Goal: Information Seeking & Learning: Learn about a topic

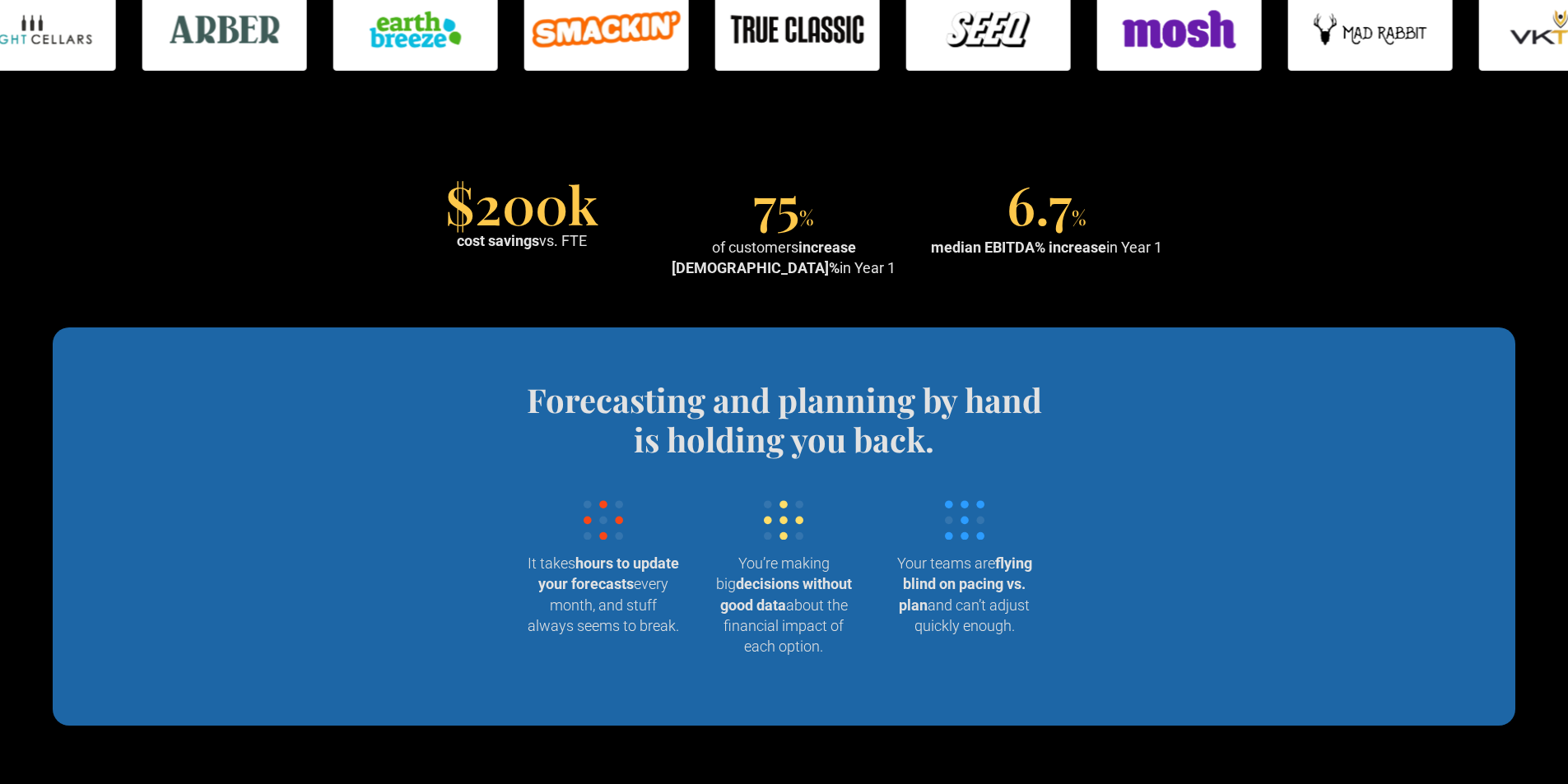
scroll to position [1317, 0]
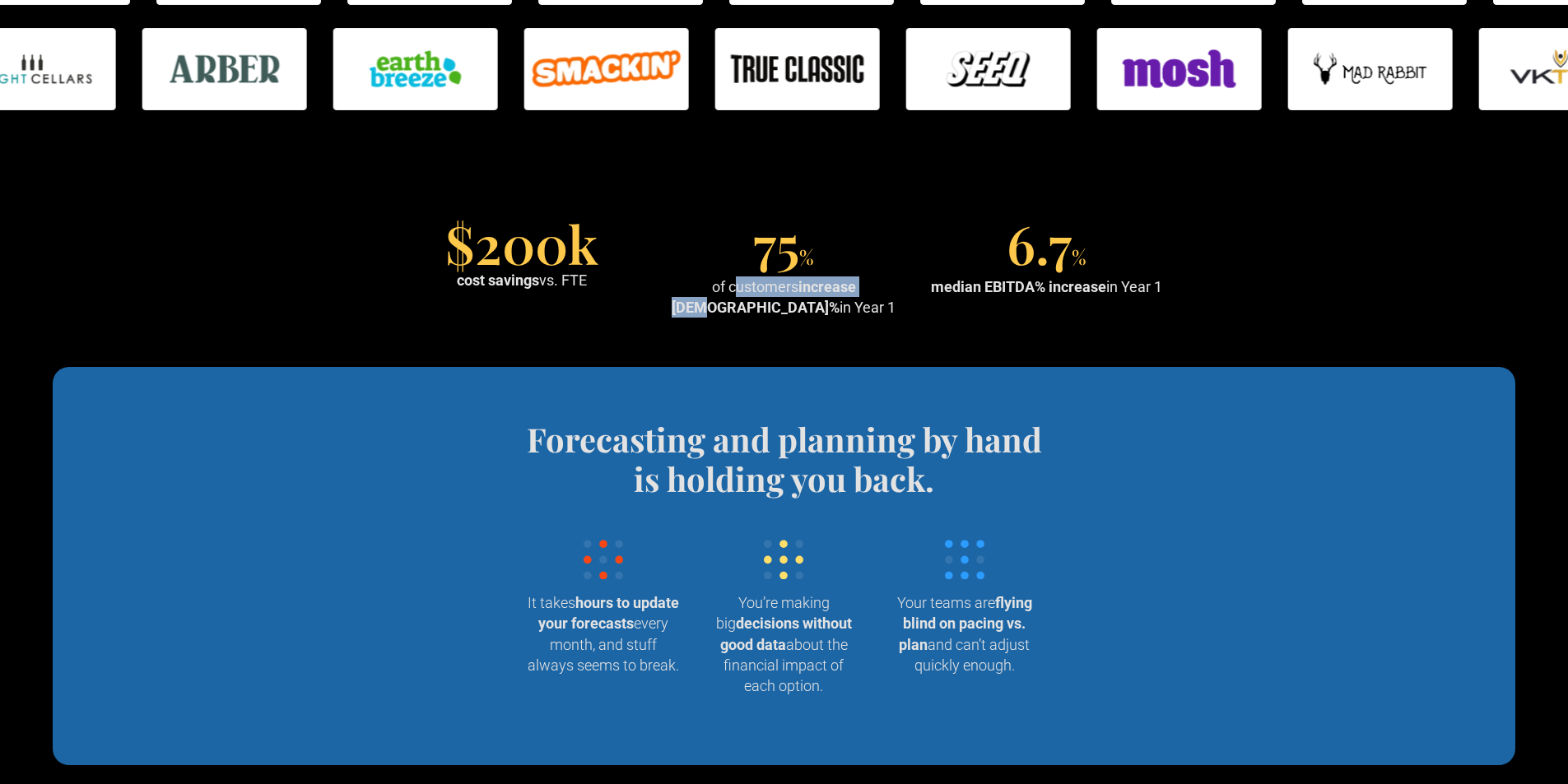
drag, startPoint x: 697, startPoint y: 283, endPoint x: 853, endPoint y: 289, distance: 156.1
click at [853, 289] on div "of customers increase EBITDA% in Year 1" at bounding box center [784, 296] width 250 height 41
click at [856, 285] on strong "increase [DEMOGRAPHIC_DATA]%" at bounding box center [763, 296] width 184 height 37
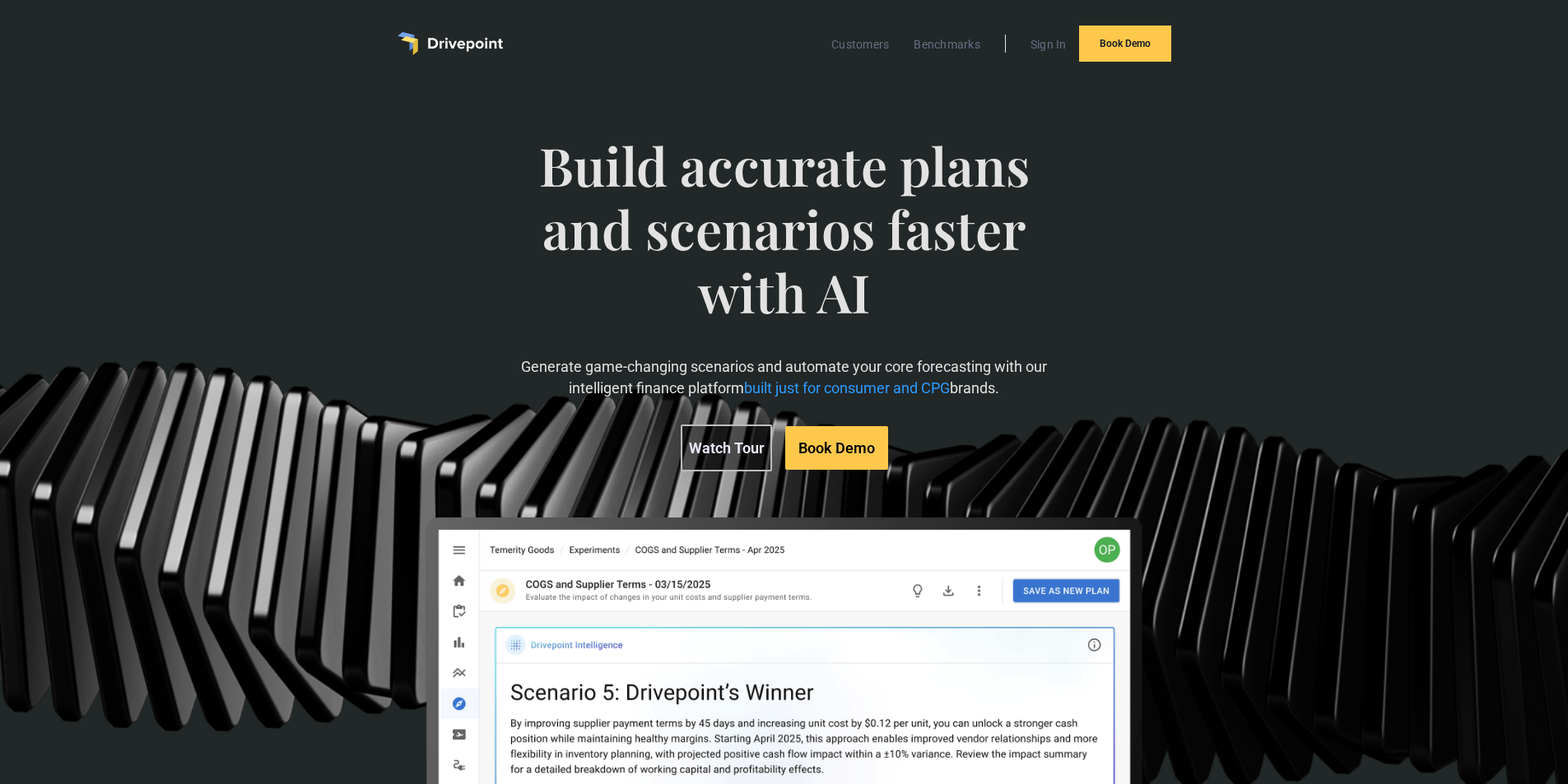
scroll to position [0, 0]
click at [864, 46] on link "Customers" at bounding box center [860, 46] width 74 height 22
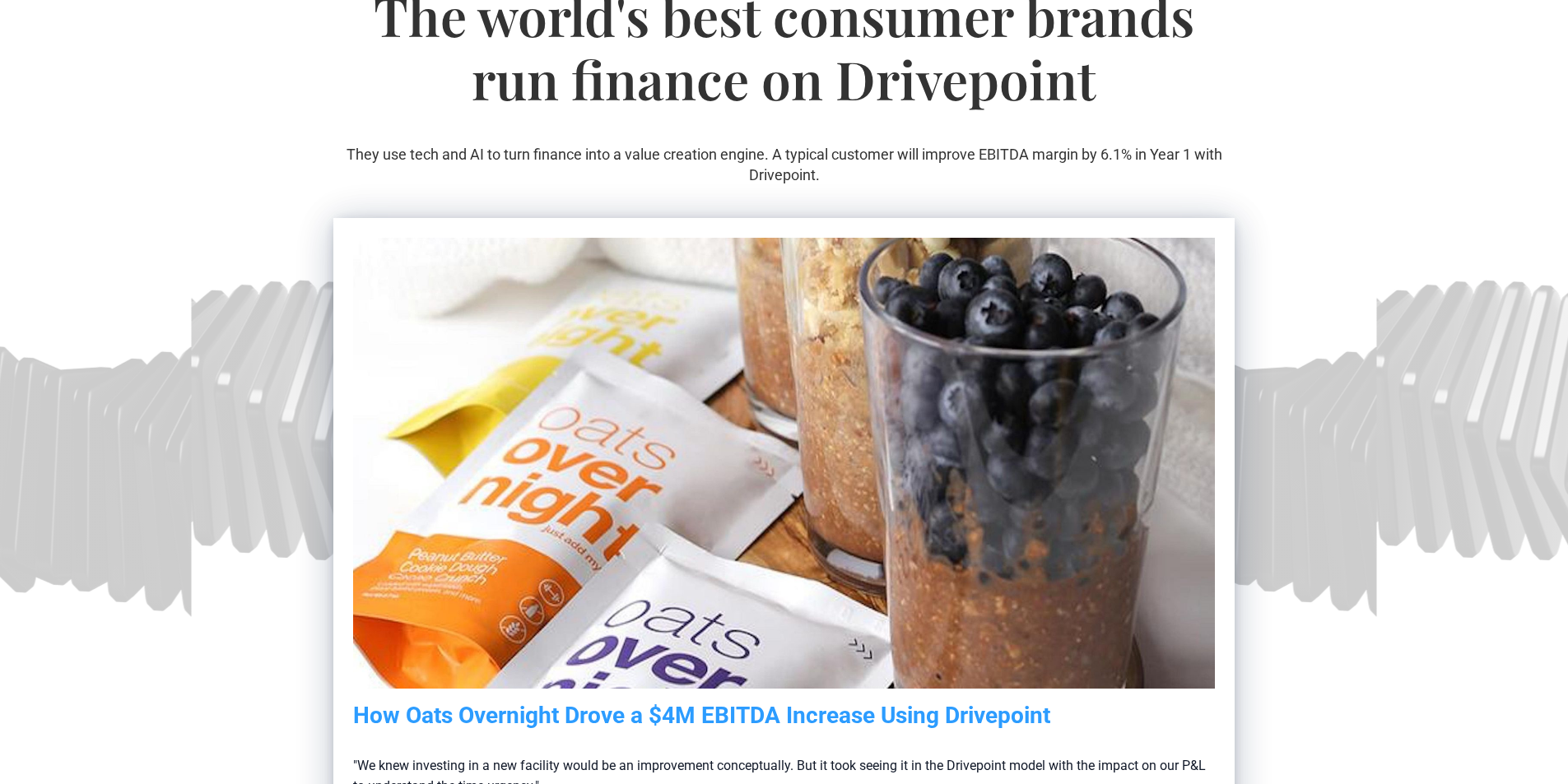
scroll to position [165, 0]
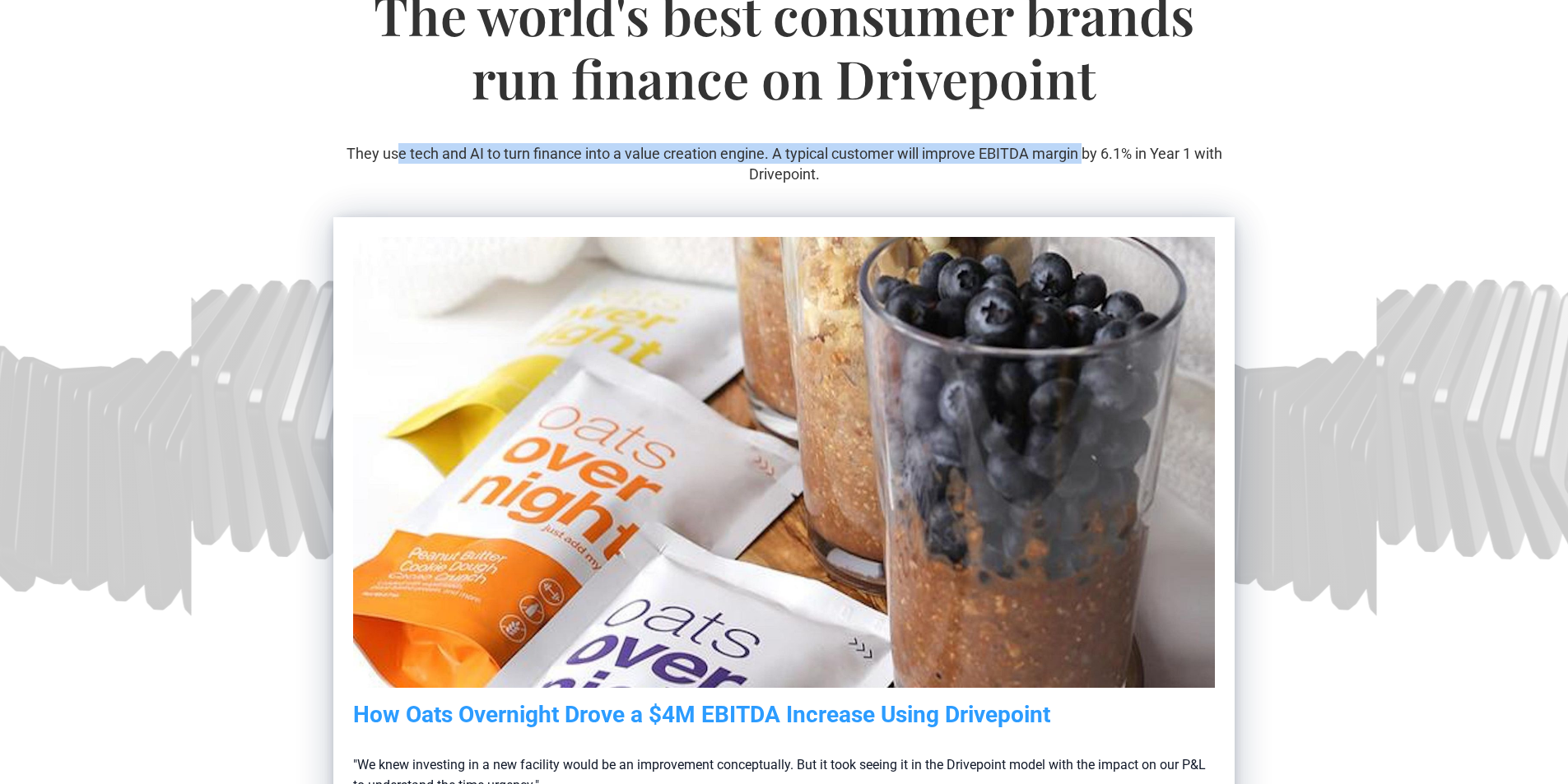
drag, startPoint x: 769, startPoint y: 158, endPoint x: 1088, endPoint y: 158, distance: 319.0
click at [1088, 158] on p "They use tech and AI to turn finance into a value creation engine. A typical cu…" at bounding box center [783, 163] width 901 height 41
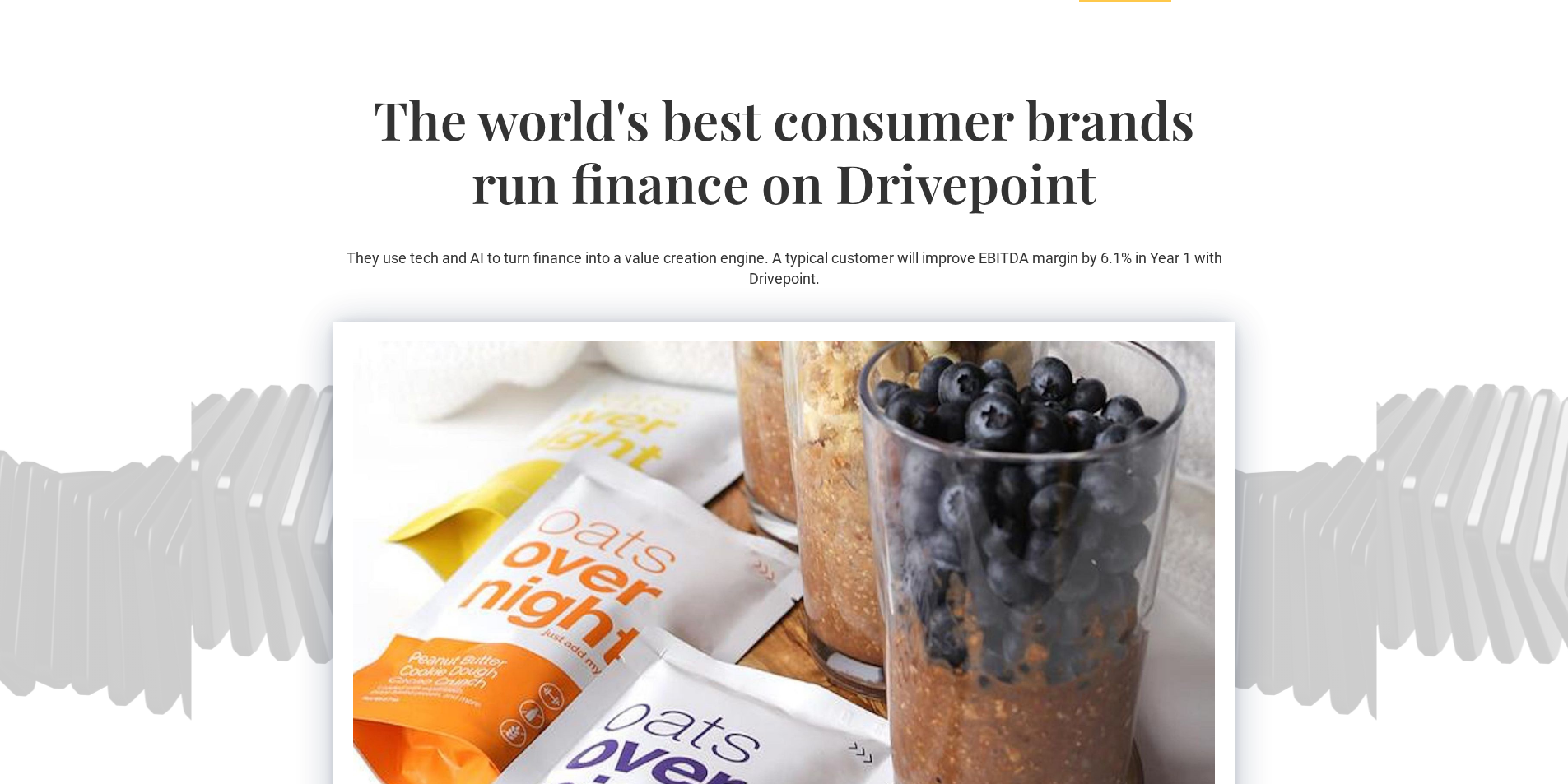
scroll to position [0, 0]
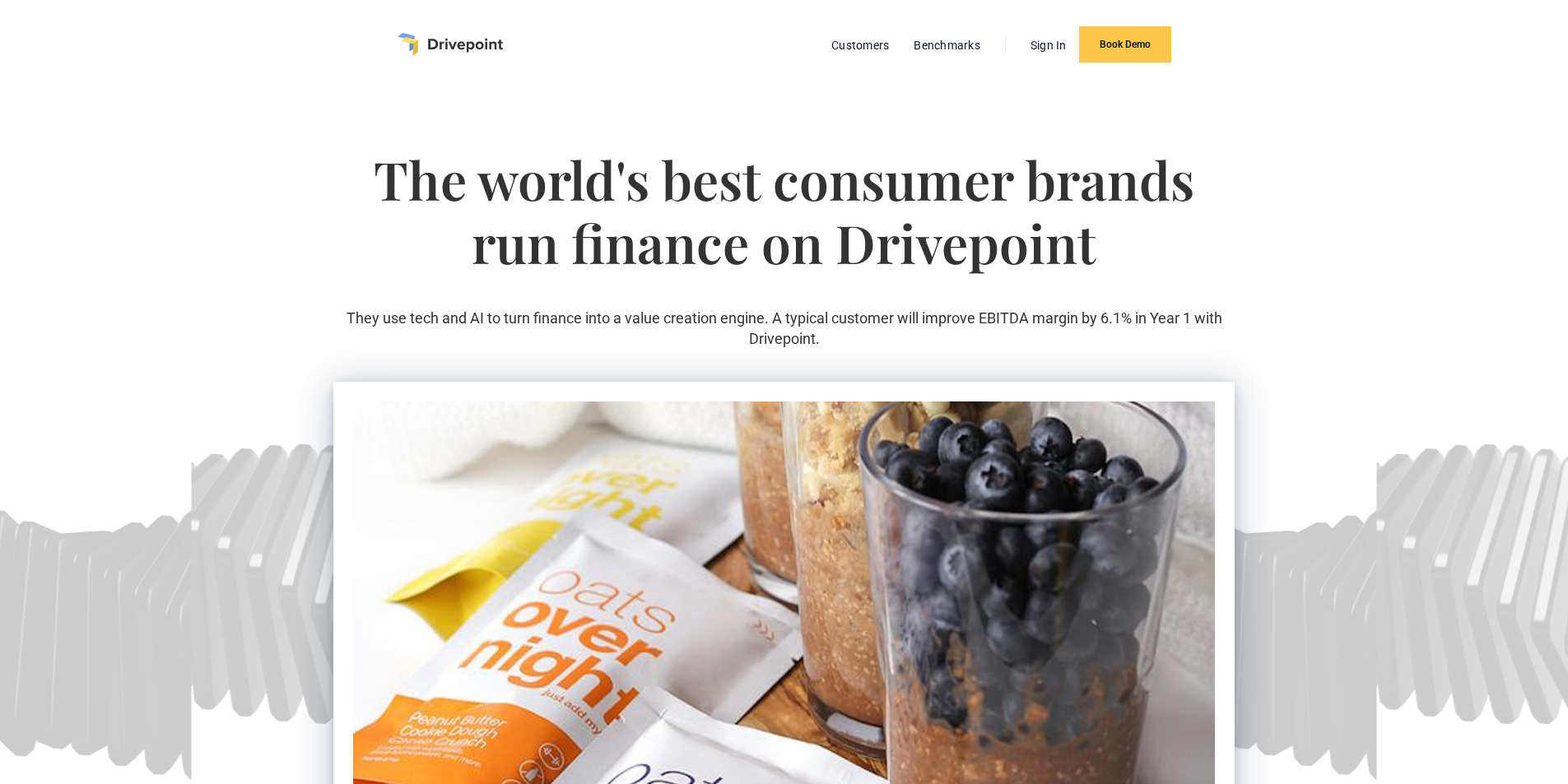
click at [316, 162] on section "The world's best consumer brands run finance on Drivepoint They use tech and AI…" at bounding box center [784, 584] width 1568 height 991
